Goal: Task Accomplishment & Management: Manage account settings

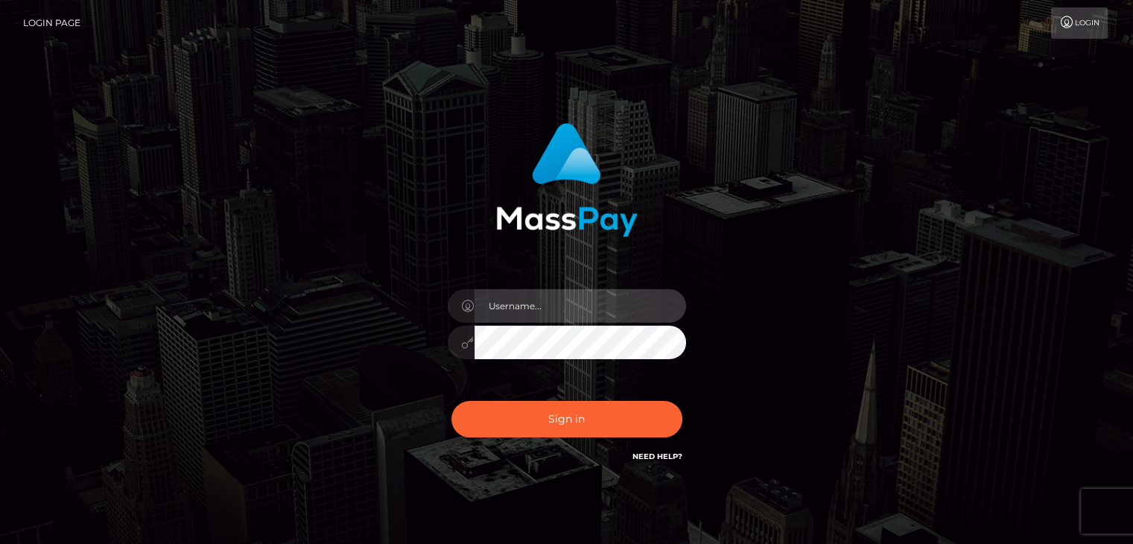
click at [572, 304] on input "text" at bounding box center [581, 306] width 212 height 34
click at [563, 304] on input "text" at bounding box center [581, 306] width 212 height 34
type input "Jennanewberry86@yahoo.com"
click at [452, 401] on button "Sign in" at bounding box center [567, 419] width 231 height 37
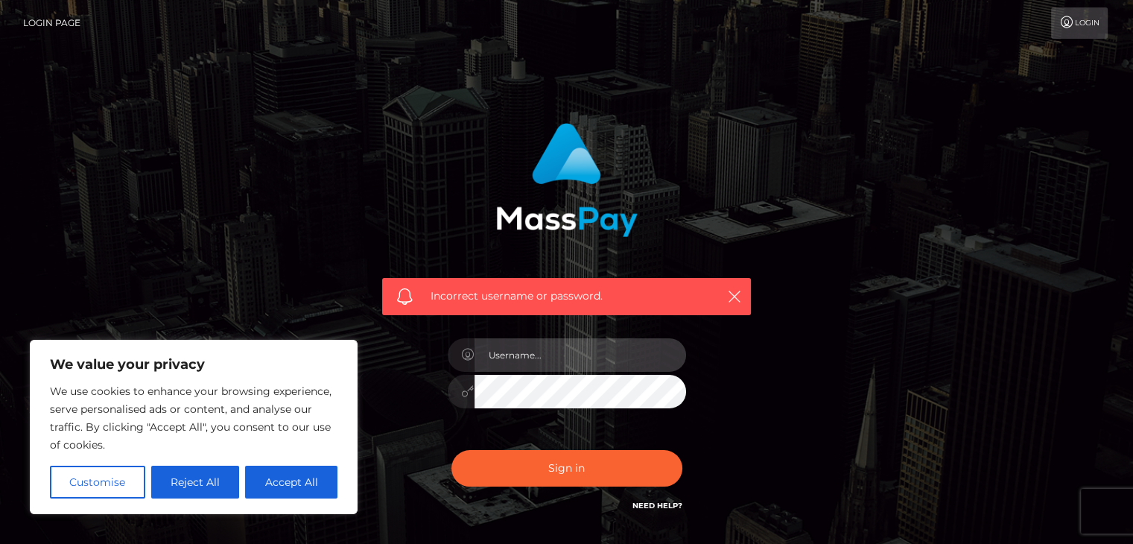
click at [619, 368] on input "text" at bounding box center [581, 355] width 212 height 34
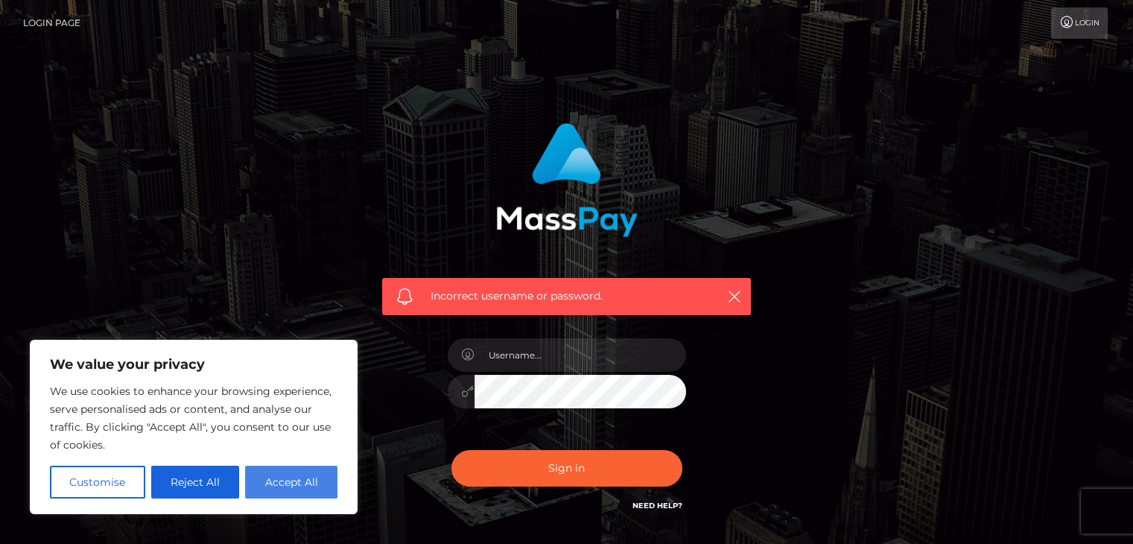
click at [319, 475] on button "Accept All" at bounding box center [291, 482] width 92 height 33
checkbox input "true"
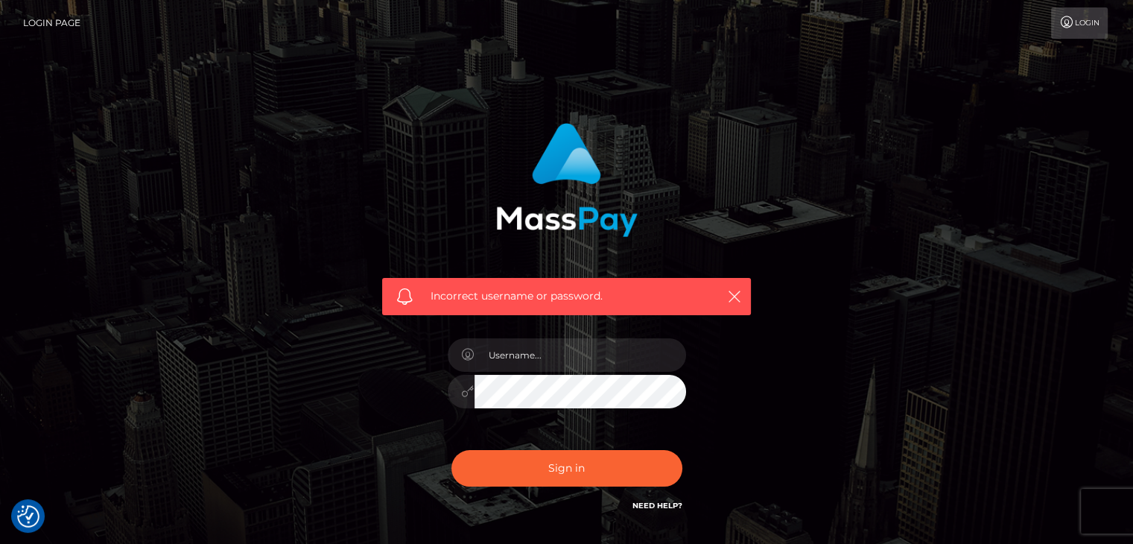
click at [601, 372] on div at bounding box center [567, 384] width 261 height 114
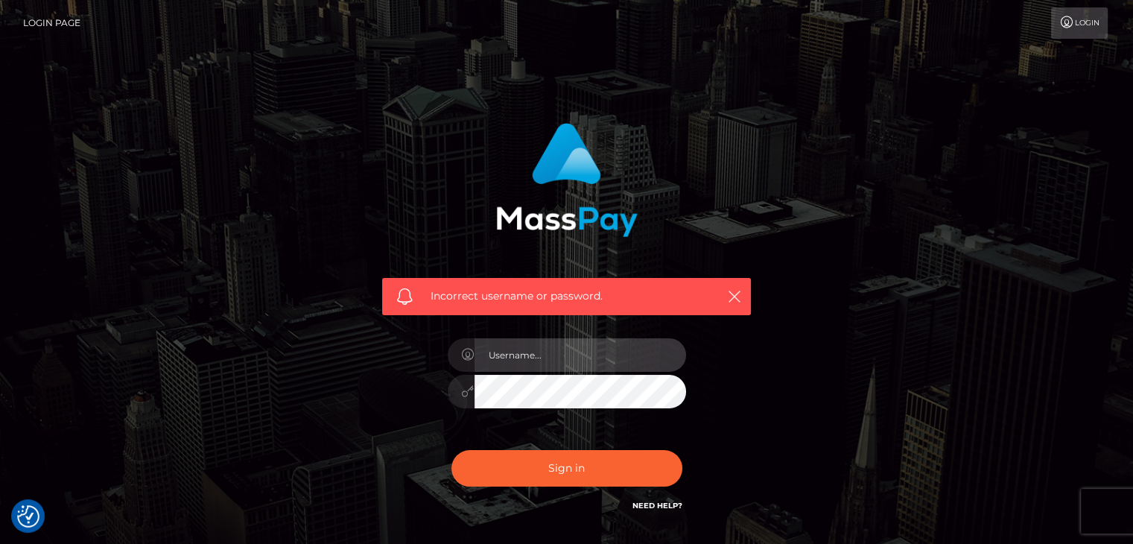
click at [596, 366] on input "text" at bounding box center [581, 355] width 212 height 34
type input "Jennanewberry86@yahoo.com"
click at [452, 450] on button "Sign in" at bounding box center [567, 468] width 231 height 37
click at [550, 356] on input "text" at bounding box center [581, 355] width 212 height 34
type input "[EMAIL_ADDRESS][DOMAIN_NAME]"
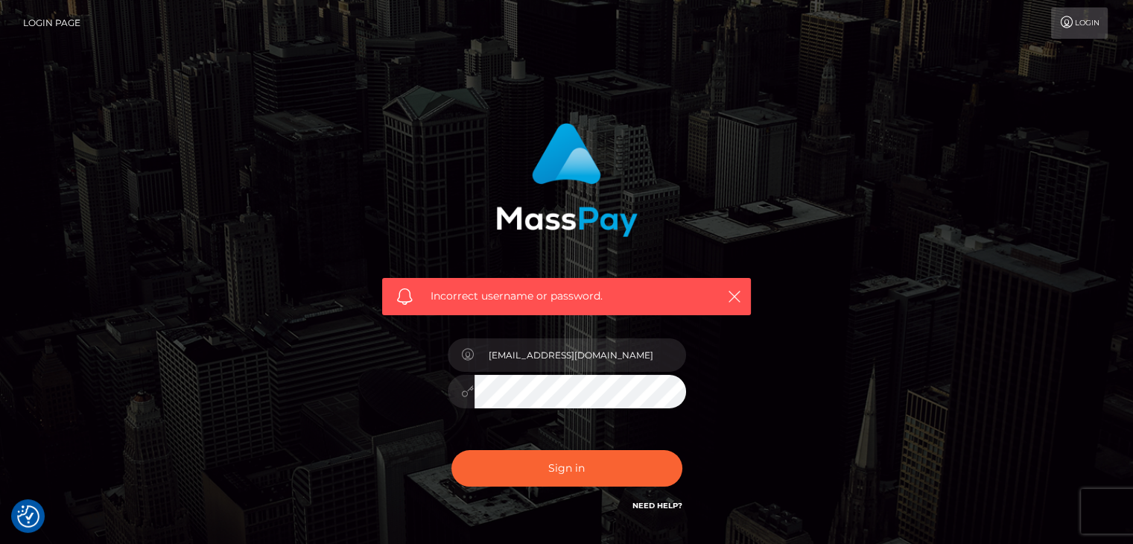
click at [452, 450] on button "Sign in" at bounding box center [567, 468] width 231 height 37
click at [583, 346] on input "text" at bounding box center [581, 355] width 212 height 34
type input "Vitanibaby1"
click at [452, 450] on button "Sign in" at bounding box center [567, 468] width 231 height 37
checkbox input "true"
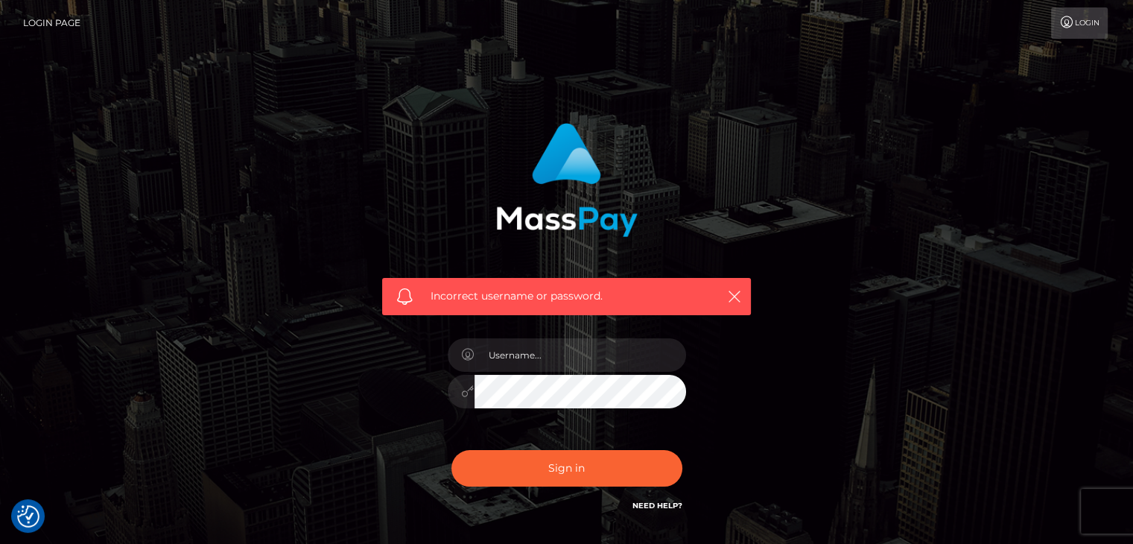
checkbox input "true"
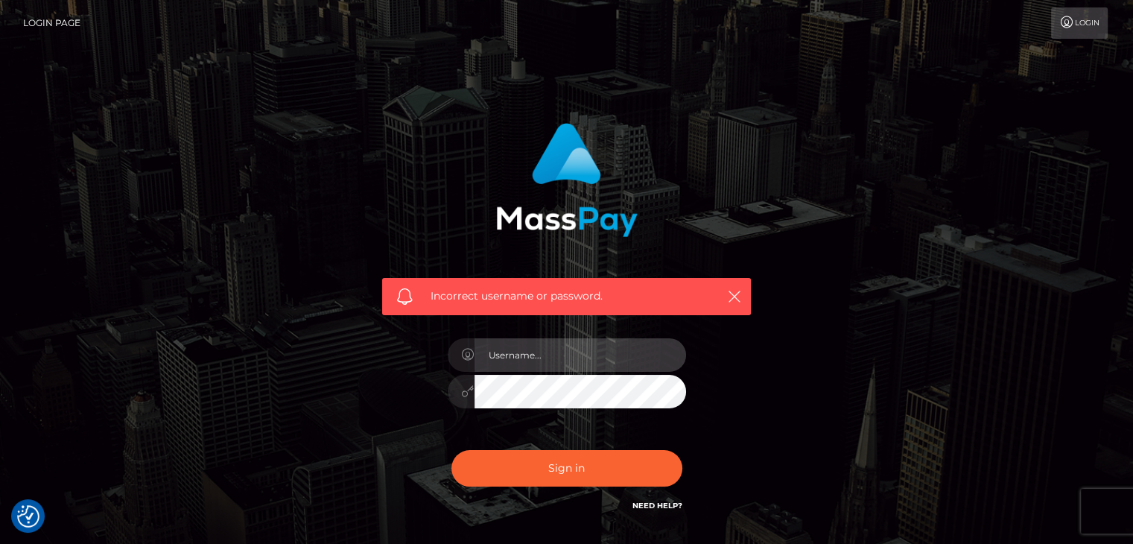
click at [590, 360] on input "text" at bounding box center [581, 355] width 212 height 34
type input "Jennanewberry86@yahoo.com"
drag, startPoint x: 635, startPoint y: 354, endPoint x: 324, endPoint y: 390, distance: 312.9
click at [324, 390] on div "Incorrect username or password. Jennanewberry86@yahoo.com" at bounding box center [567, 326] width 850 height 428
type input "jennanewberry86@yahoo.com"
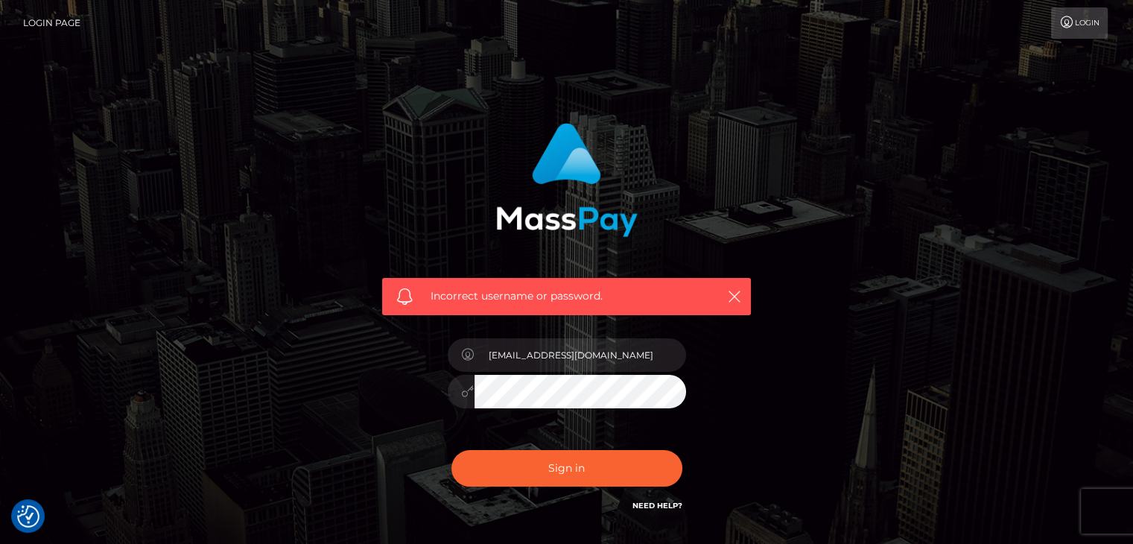
click at [452, 450] on button "Sign in" at bounding box center [567, 468] width 231 height 37
click at [1060, 21] on icon at bounding box center [1068, 22] width 16 height 12
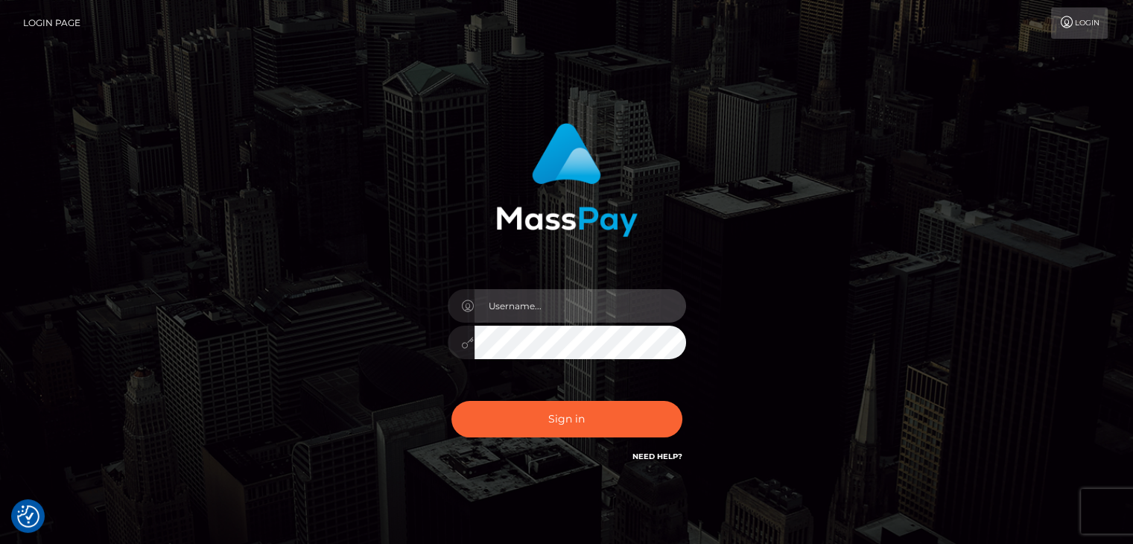
click at [550, 320] on input "text" at bounding box center [581, 306] width 212 height 34
type input "jennanewberry86@yahoo.com"
click at [452, 401] on button "Sign in" at bounding box center [567, 419] width 231 height 37
click at [578, 317] on input "text" at bounding box center [581, 306] width 212 height 34
drag, startPoint x: 474, startPoint y: 306, endPoint x: 355, endPoint y: 320, distance: 120.0
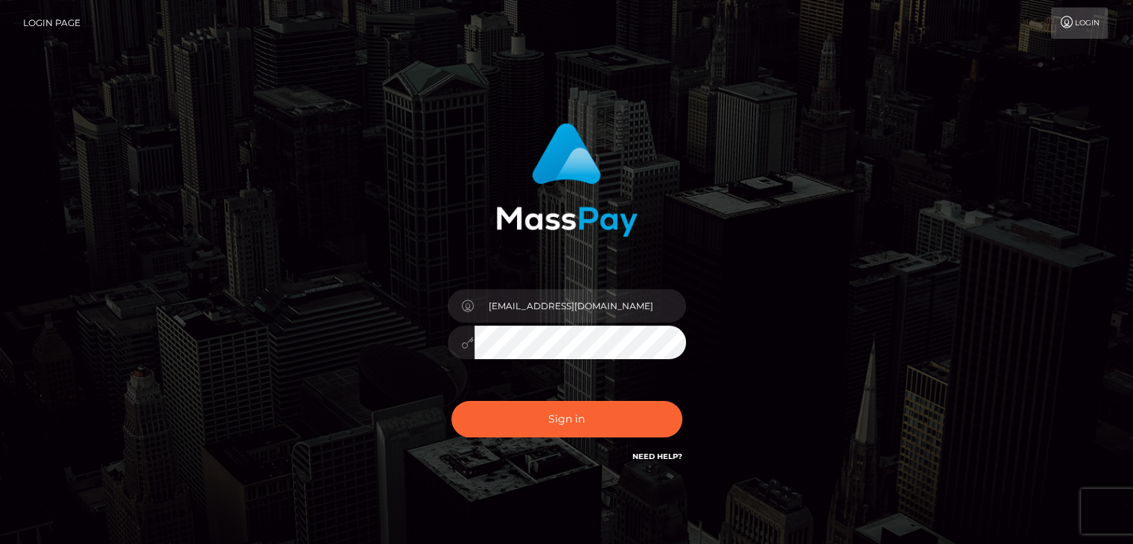
click at [355, 320] on div "Jennanewberry86@yahoo.com" at bounding box center [567, 301] width 850 height 379
type input "="
type input "Jennanewberry86@yahoo.com"
click at [452, 401] on button "Sign in" at bounding box center [567, 419] width 231 height 37
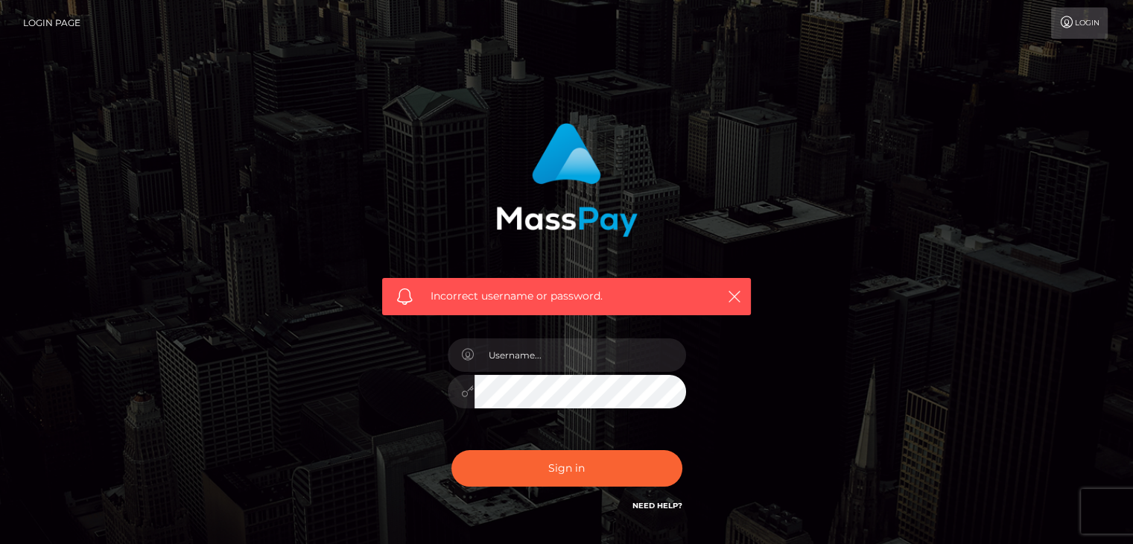
click at [669, 506] on link "Need Help?" at bounding box center [658, 506] width 50 height 10
click at [878, 315] on div "Incorrect username or password." at bounding box center [567, 326] width 850 height 428
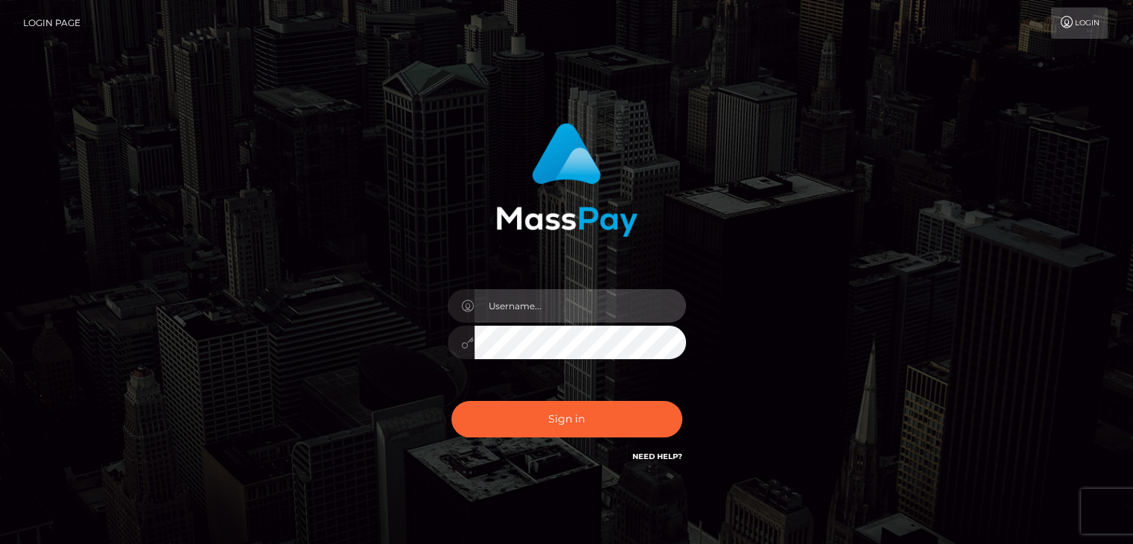
click at [582, 294] on input "text" at bounding box center [581, 306] width 212 height 34
type input "Jennanewberry86@yahoo.com"
click at [452, 401] on button "Sign in" at bounding box center [567, 419] width 231 height 37
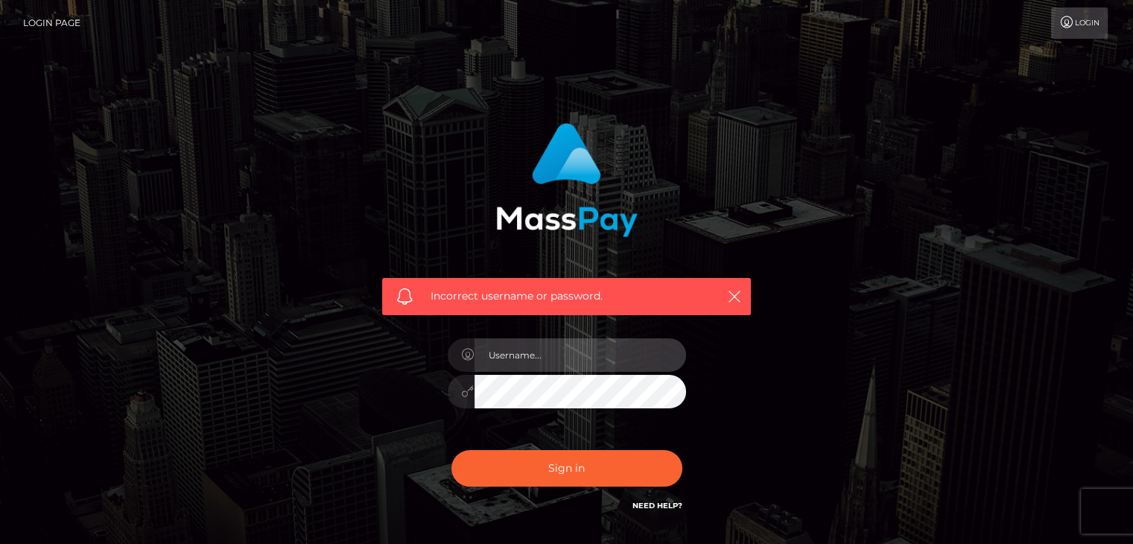
click at [591, 348] on input "text" at bounding box center [581, 355] width 212 height 34
